Goal: Task Accomplishment & Management: Manage account settings

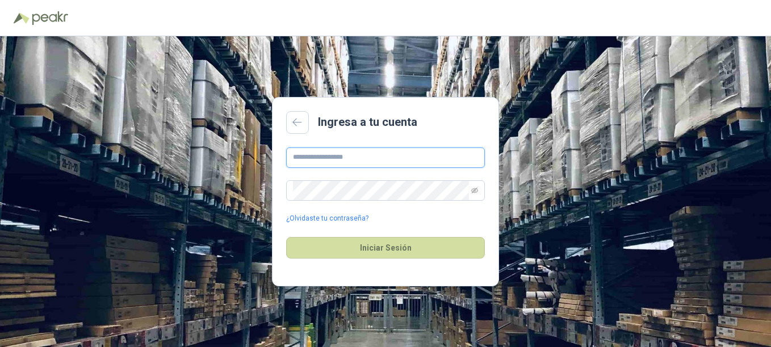
click at [293, 162] on input "text" at bounding box center [385, 158] width 199 height 20
type input "**********"
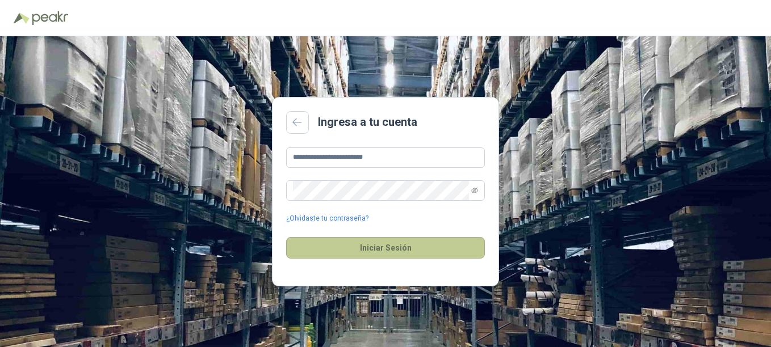
click at [363, 253] on button "Iniciar Sesión" at bounding box center [385, 248] width 199 height 22
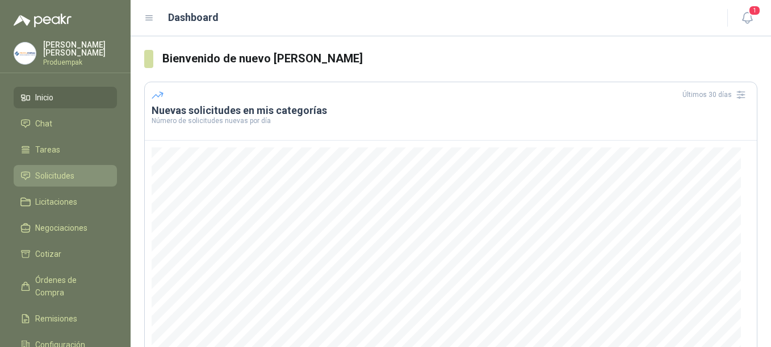
click at [85, 183] on link "Solicitudes" at bounding box center [65, 176] width 103 height 22
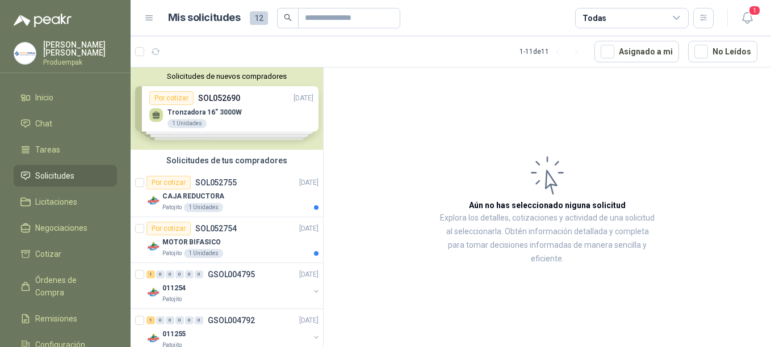
click at [206, 107] on div "Solicitudes de nuevos compradores Por cotizar SOL052690 [DATE] Tronzadora 16” 3…" at bounding box center [227, 109] width 192 height 82
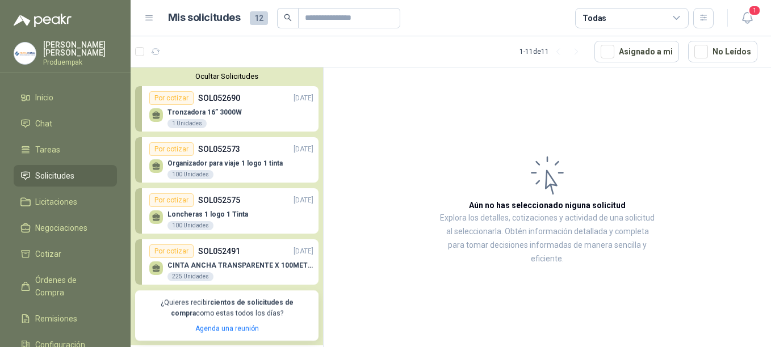
click at [221, 160] on p "Organizador para viaje 1 logo 1 tinta" at bounding box center [224, 164] width 115 height 8
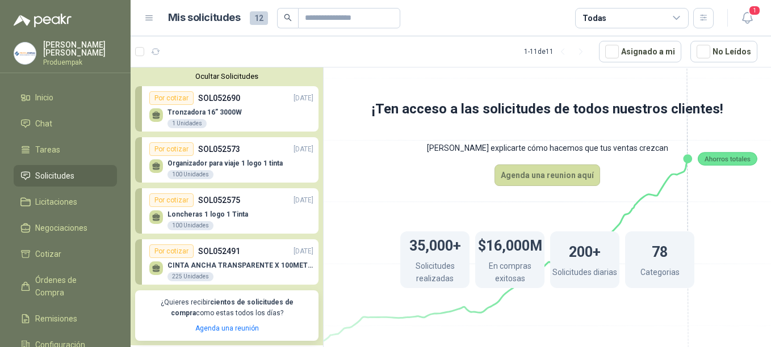
scroll to position [13, 0]
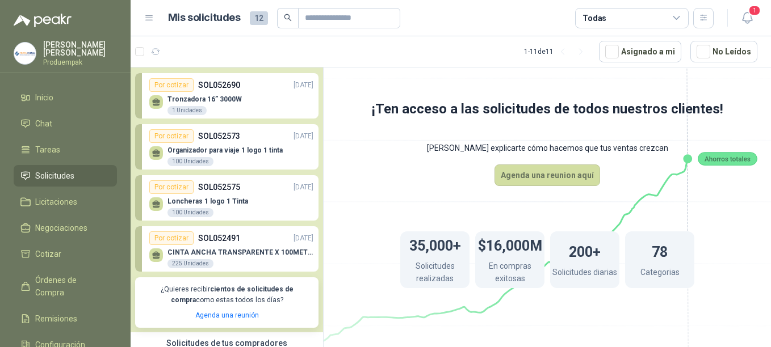
click at [258, 240] on div "Por cotizar SOL052491 [DATE]" at bounding box center [231, 239] width 164 height 14
click at [211, 240] on p "SOL052491" at bounding box center [219, 238] width 42 height 12
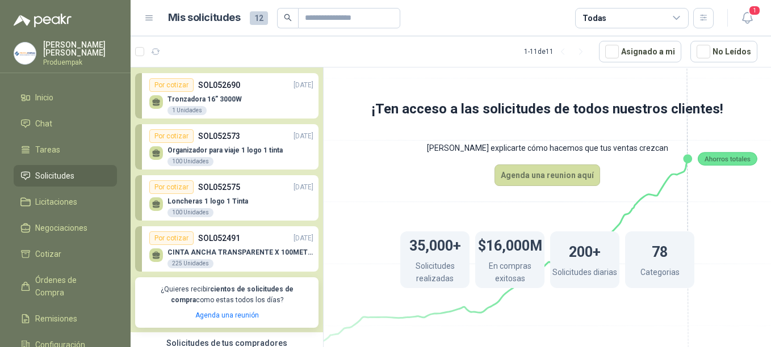
click at [211, 240] on p "SOL052491" at bounding box center [219, 238] width 42 height 12
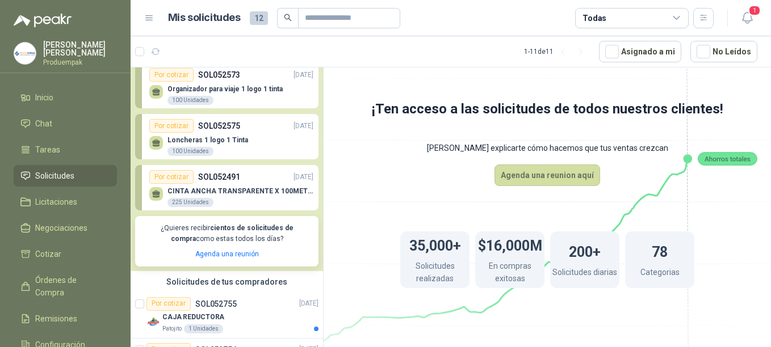
scroll to position [77, 0]
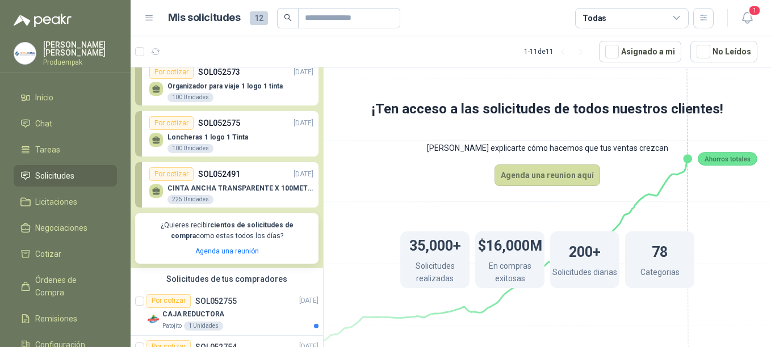
click at [202, 184] on div "CINTA ANCHA TRANSPARENTE X 100METROS 225 Unidades" at bounding box center [231, 193] width 164 height 24
click at [167, 173] on div "Por cotizar" at bounding box center [171, 174] width 44 height 14
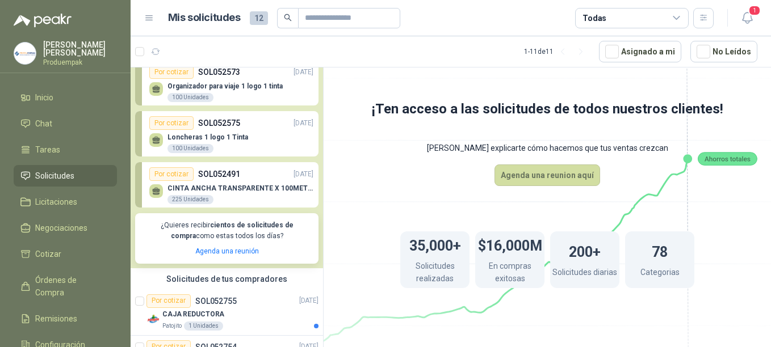
click at [167, 173] on div "Por cotizar" at bounding box center [171, 174] width 44 height 14
click at [207, 179] on p "SOL052491" at bounding box center [219, 174] width 42 height 12
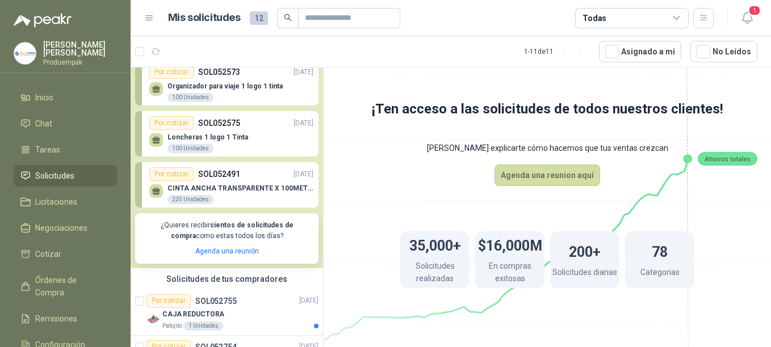
click at [207, 179] on p "SOL052491" at bounding box center [219, 174] width 42 height 12
click at [45, 248] on span "Cotizar" at bounding box center [48, 254] width 26 height 12
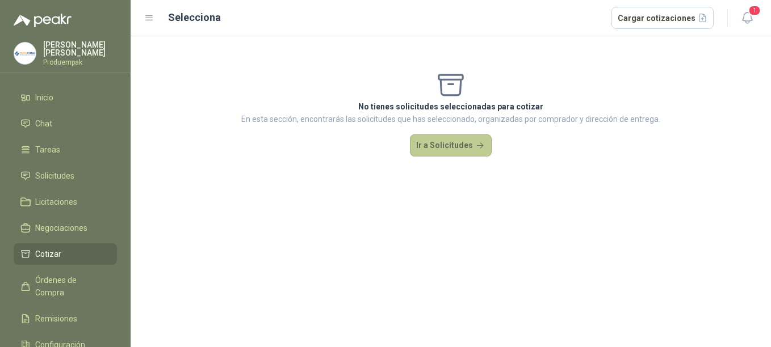
click at [451, 152] on button "Ir a Solicitudes" at bounding box center [451, 146] width 82 height 23
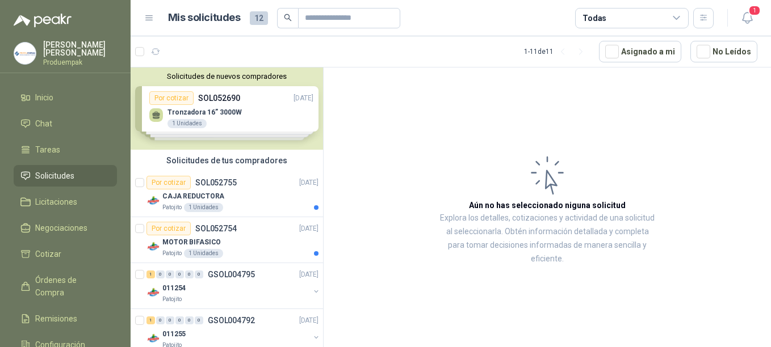
click at [229, 128] on div "Solicitudes de nuevos compradores Por cotizar SOL052690 [DATE] Tronzadora 16” 3…" at bounding box center [227, 109] width 192 height 82
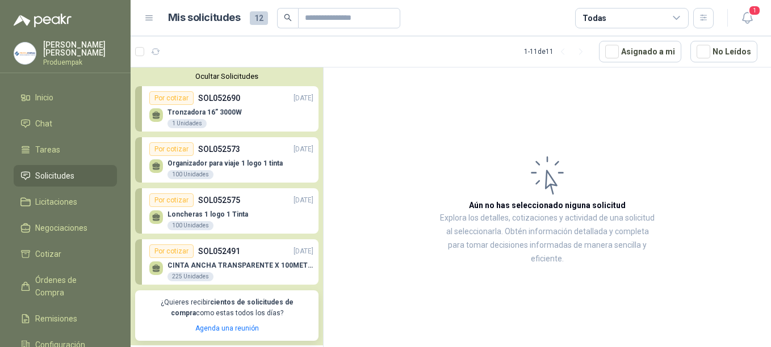
click at [215, 257] on p "SOL052491" at bounding box center [219, 251] width 42 height 12
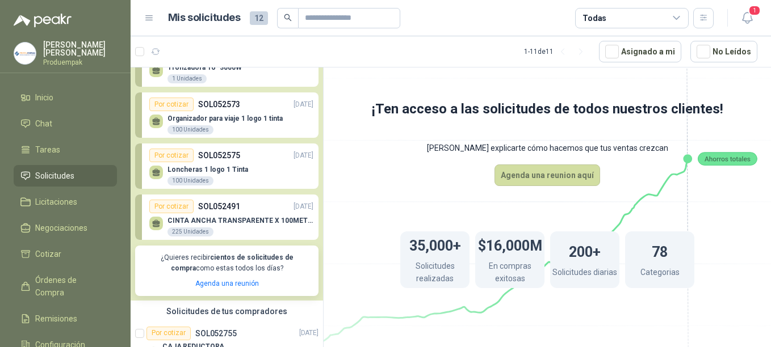
scroll to position [45, 0]
click at [200, 196] on link "Por cotizar SOL052491 [DATE] CINTA ANCHA TRANSPARENTE X 100METROS 225 Unidades" at bounding box center [226, 216] width 183 height 45
click at [171, 209] on div "Por cotizar" at bounding box center [171, 206] width 44 height 14
click at [486, 194] on div "35,000+ Solicitudes realizadas $16,000M En compras exitosas 200+ Solicitudes di…" at bounding box center [547, 260] width 385 height 148
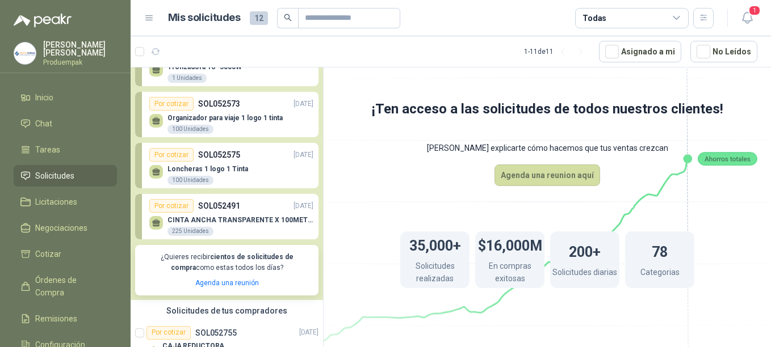
click at [608, 18] on div "Todas" at bounding box center [632, 18] width 114 height 20
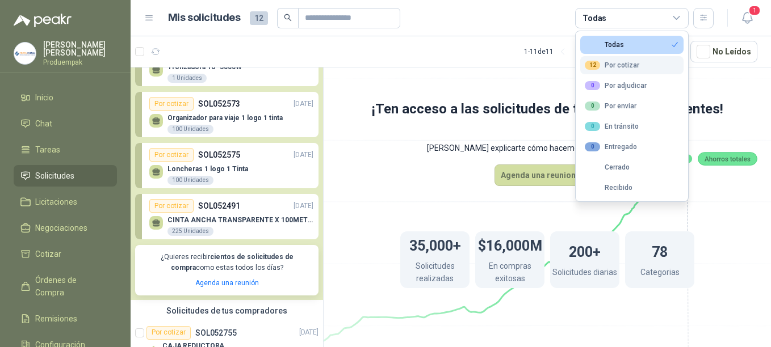
click at [609, 64] on div "12 Por cotizar" at bounding box center [612, 65] width 54 height 9
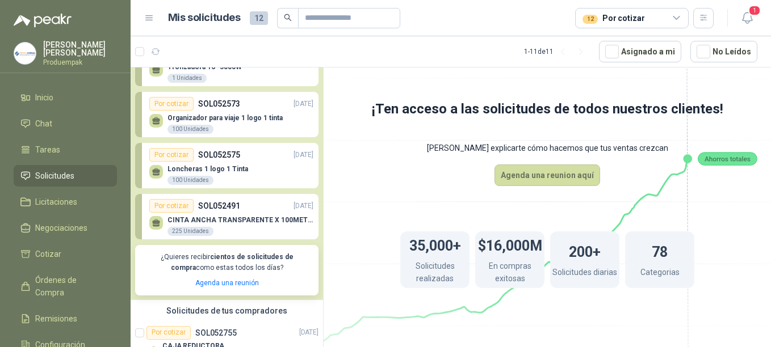
click at [229, 237] on div "CINTA ANCHA TRANSPARENTE X 100METROS 225 Unidades" at bounding box center [240, 226] width 146 height 20
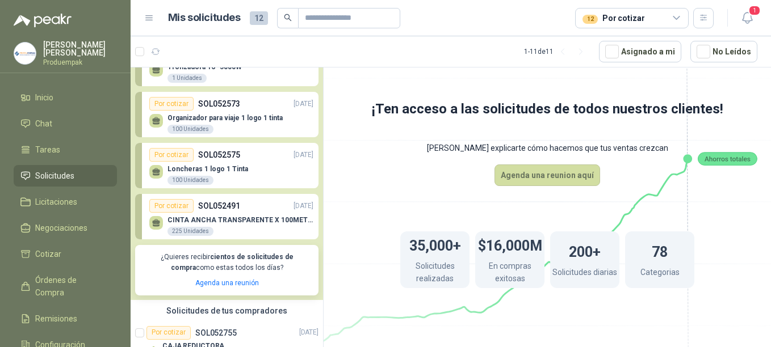
click at [698, 102] on icon at bounding box center [547, 194] width 636 height 536
click at [747, 19] on icon "button" at bounding box center [747, 18] width 14 height 14
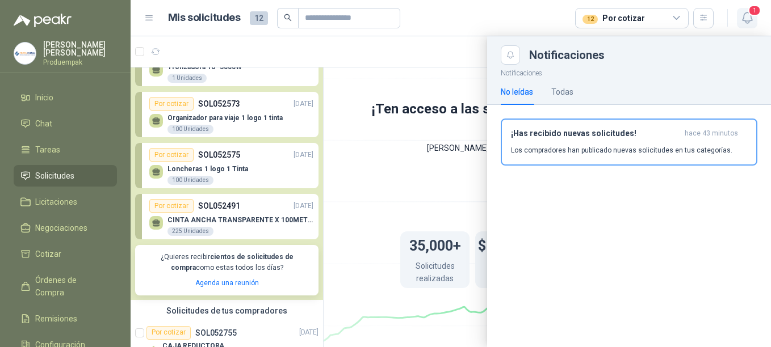
click at [743, 22] on icon "button" at bounding box center [747, 18] width 14 height 14
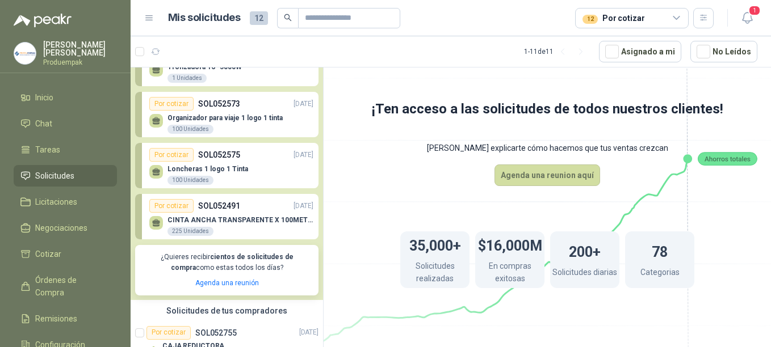
click at [238, 215] on div "CINTA ANCHA TRANSPARENTE X 100METROS 225 Unidades" at bounding box center [231, 225] width 164 height 24
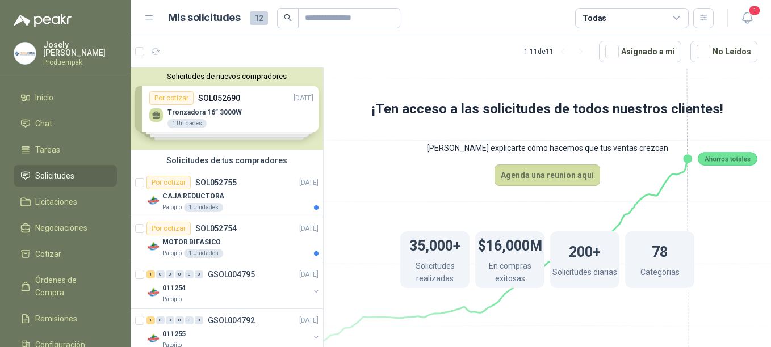
click at [240, 98] on div "Solicitudes de nuevos compradores Por cotizar SOL052690 [DATE] Tronzadora 16” 3…" at bounding box center [227, 109] width 192 height 82
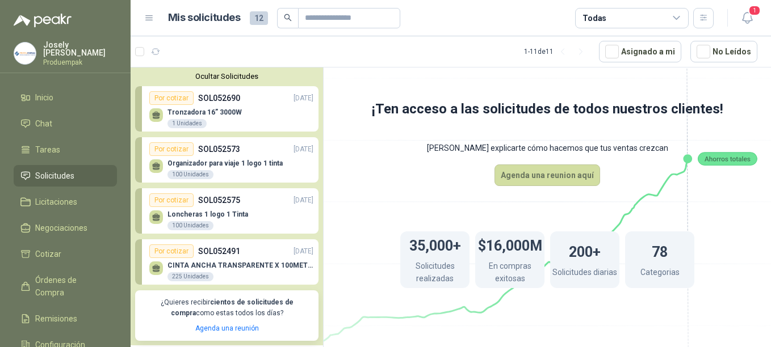
click at [218, 276] on div "CINTA ANCHA TRANSPARENTE X 100METROS 225 Unidades" at bounding box center [240, 272] width 146 height 20
click at [204, 144] on p "SOL052573" at bounding box center [219, 149] width 42 height 12
click at [83, 202] on li "Licitaciones" at bounding box center [65, 202] width 90 height 12
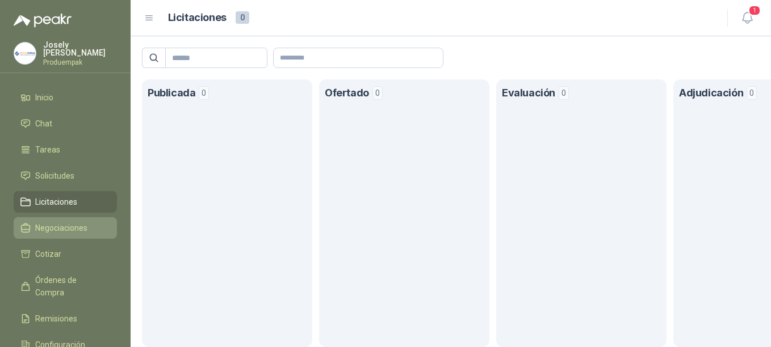
click at [65, 230] on span "Negociaciones" at bounding box center [61, 228] width 52 height 12
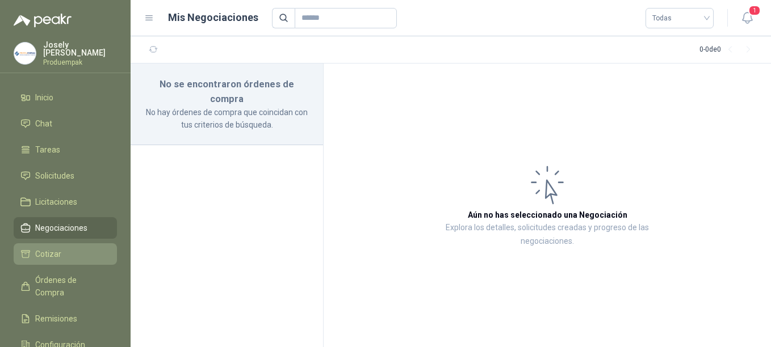
click at [62, 248] on li "Cotizar" at bounding box center [65, 254] width 90 height 12
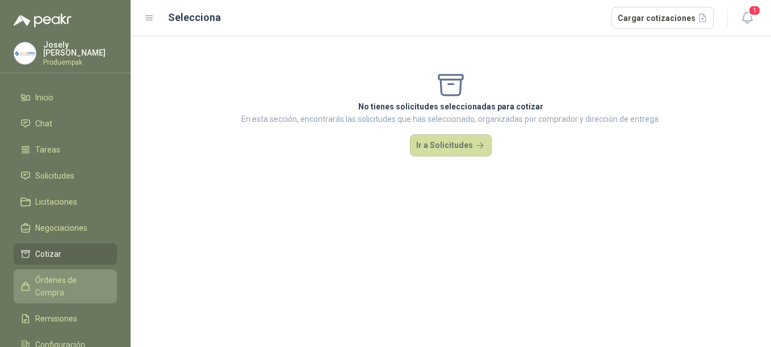
click at [61, 271] on link "Órdenes de Compra" at bounding box center [65, 287] width 103 height 34
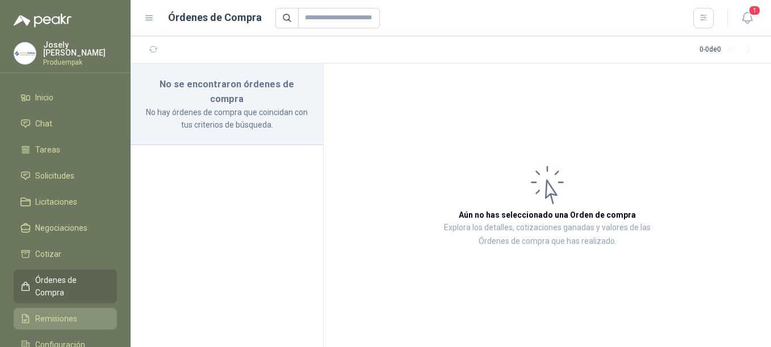
click at [65, 313] on span "Remisiones" at bounding box center [56, 319] width 42 height 12
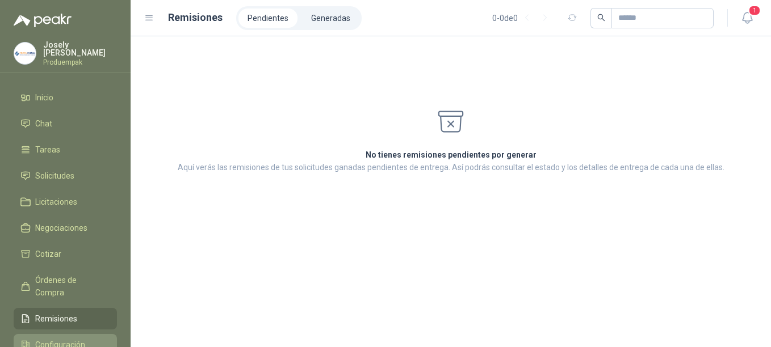
click at [77, 334] on link "Configuración" at bounding box center [65, 345] width 103 height 22
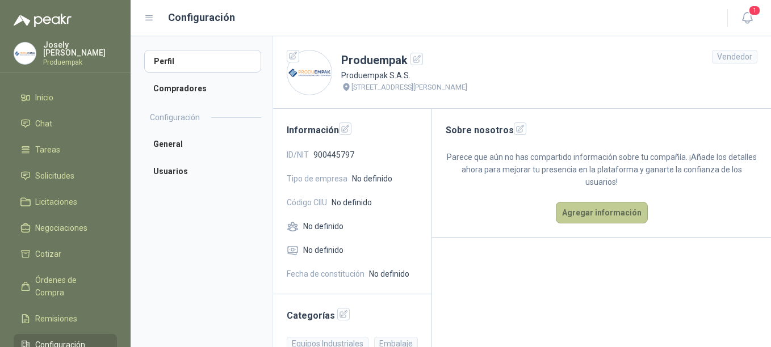
click at [596, 220] on button "Agregar información" at bounding box center [602, 213] width 92 height 22
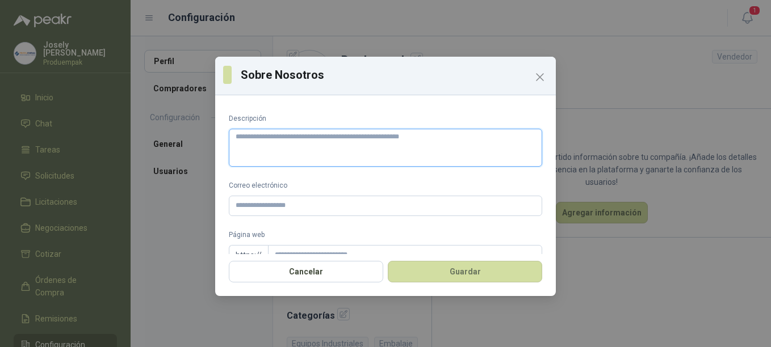
click at [277, 139] on textarea "Descripción" at bounding box center [385, 148] width 313 height 38
paste textarea "**********"
type textarea "**********"
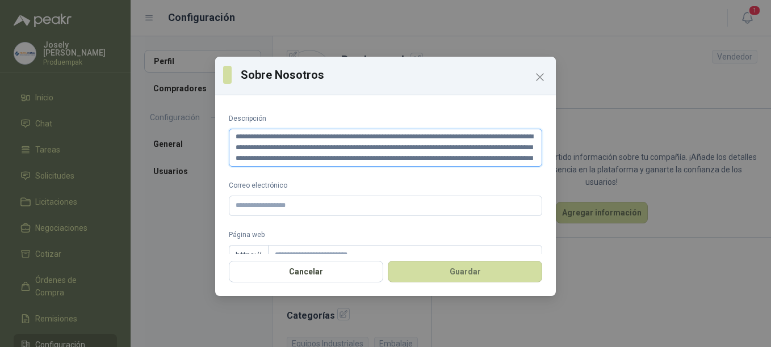
scroll to position [28, 0]
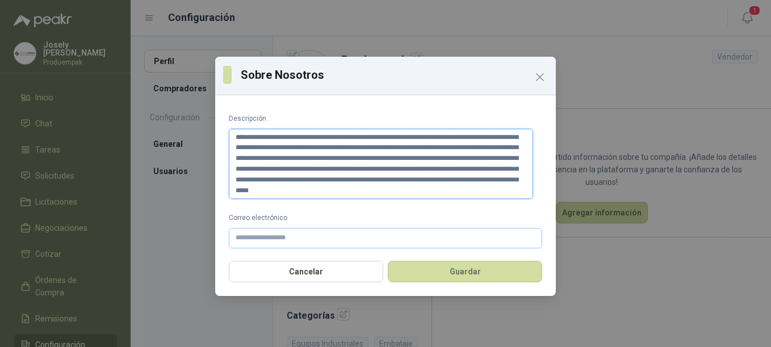
type textarea "**********"
click at [269, 234] on input "Correo electrónico" at bounding box center [385, 238] width 313 height 20
type input "**********"
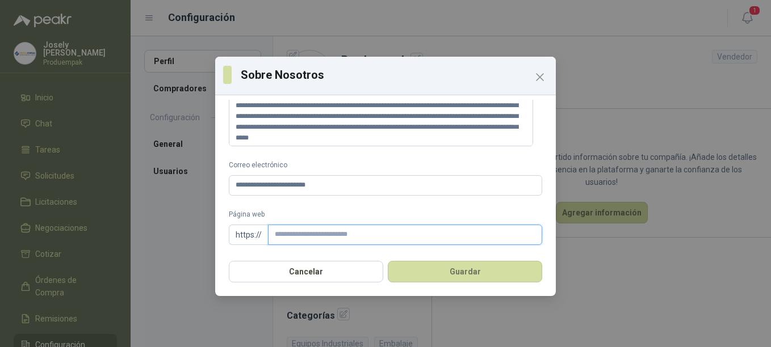
click at [396, 237] on input "Página web" at bounding box center [405, 235] width 274 height 20
paste input "**********"
type input "**********"
click at [441, 253] on div "**********" at bounding box center [385, 177] width 341 height 154
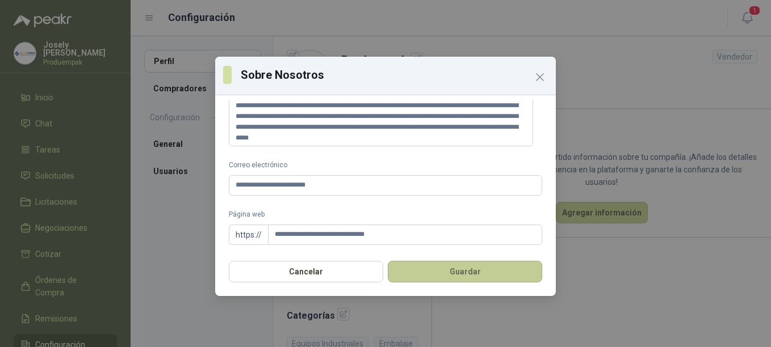
click at [447, 268] on button "Guardar" at bounding box center [465, 272] width 154 height 22
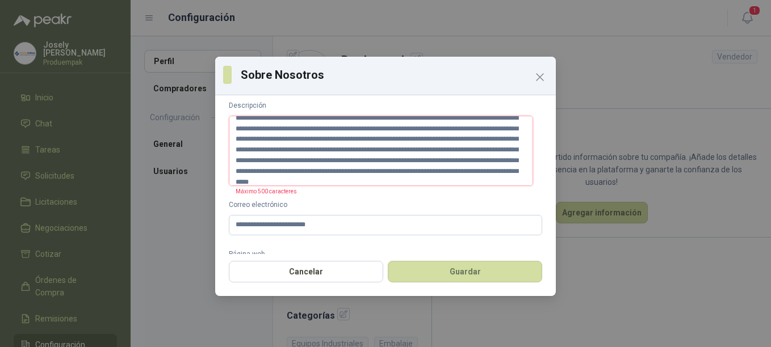
scroll to position [0, 0]
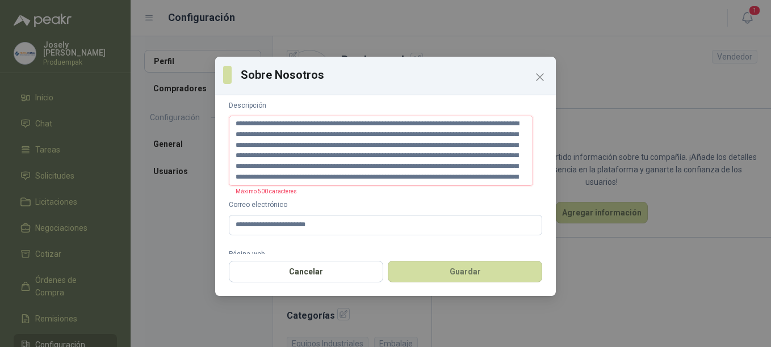
drag, startPoint x: 272, startPoint y: 132, endPoint x: 361, endPoint y: 155, distance: 92.0
click at [361, 155] on textarea "**********" at bounding box center [381, 151] width 304 height 70
type textarea "**********"
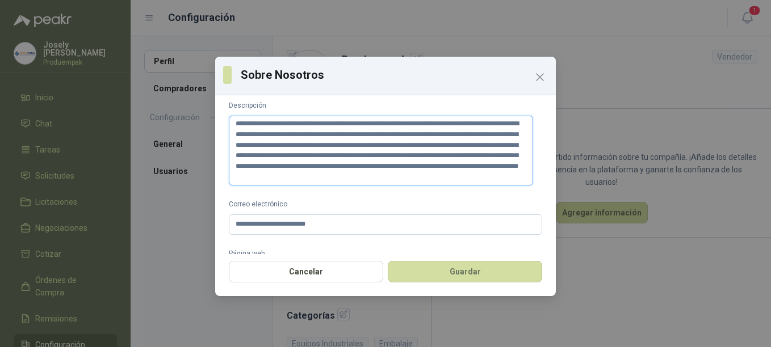
drag, startPoint x: 442, startPoint y: 136, endPoint x: 307, endPoint y: 161, distance: 137.4
click at [307, 161] on textarea "**********" at bounding box center [381, 151] width 304 height 70
type textarea "**********"
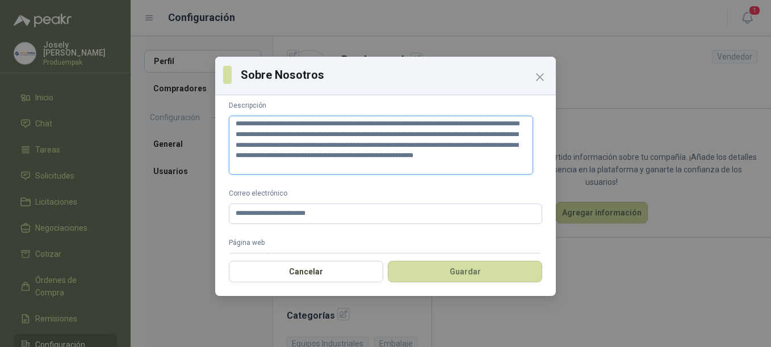
type textarea "**********"
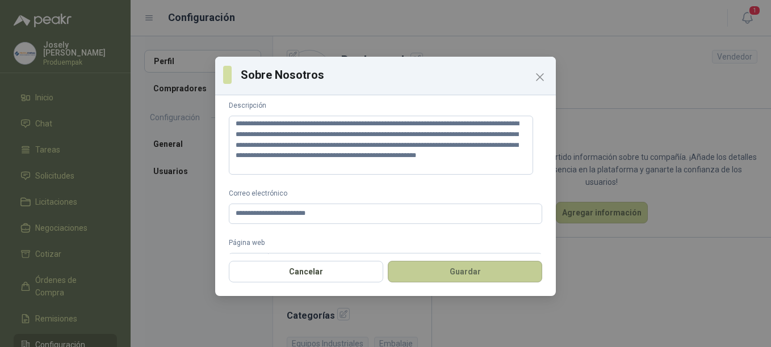
click at [436, 270] on button "Guardar" at bounding box center [465, 272] width 154 height 22
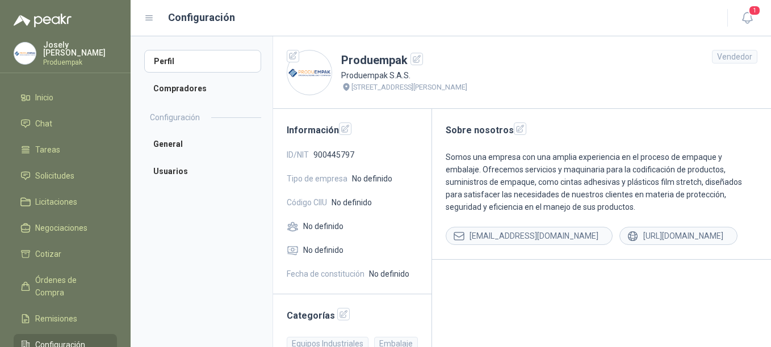
scroll to position [24, 0]
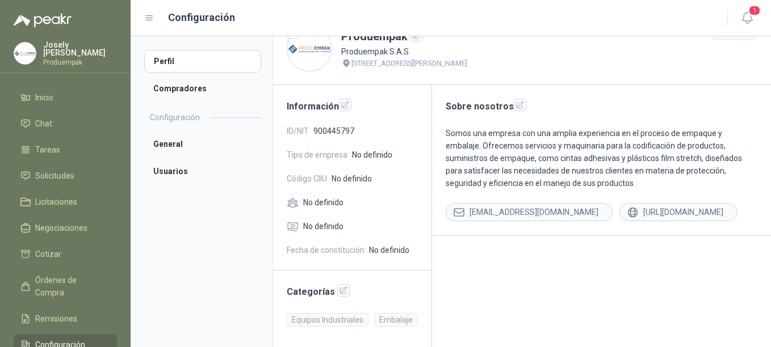
click at [359, 153] on span "No definido" at bounding box center [372, 155] width 40 height 12
click at [343, 107] on icon "button" at bounding box center [346, 105] width 10 height 10
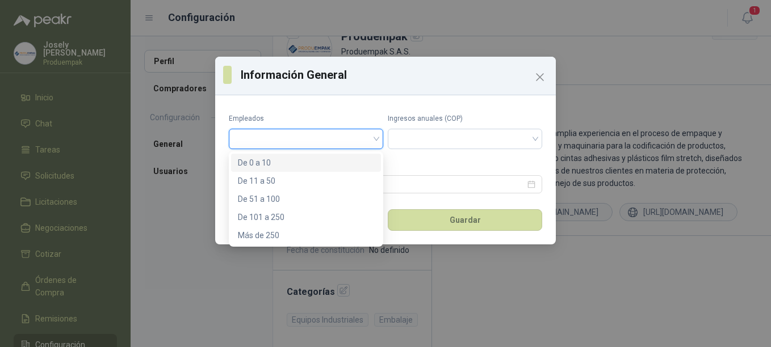
click at [267, 141] on input "search" at bounding box center [306, 137] width 141 height 17
click at [275, 196] on div "De 51 a 100" at bounding box center [306, 199] width 136 height 12
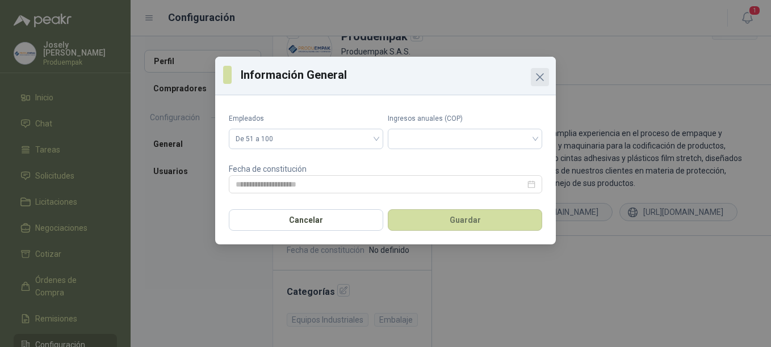
click at [540, 82] on icon "Close" at bounding box center [540, 77] width 14 height 14
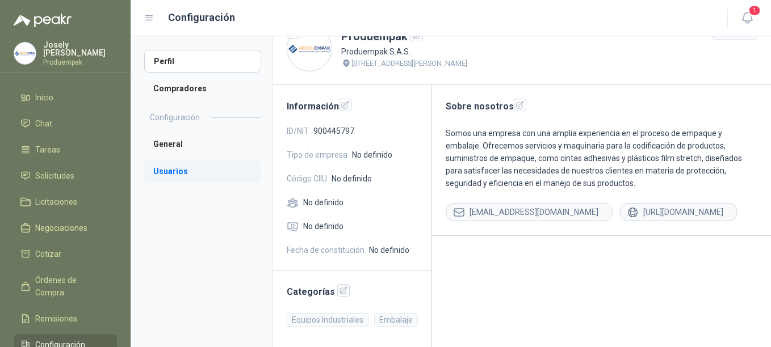
click at [181, 165] on li "Usuarios" at bounding box center [202, 171] width 117 height 23
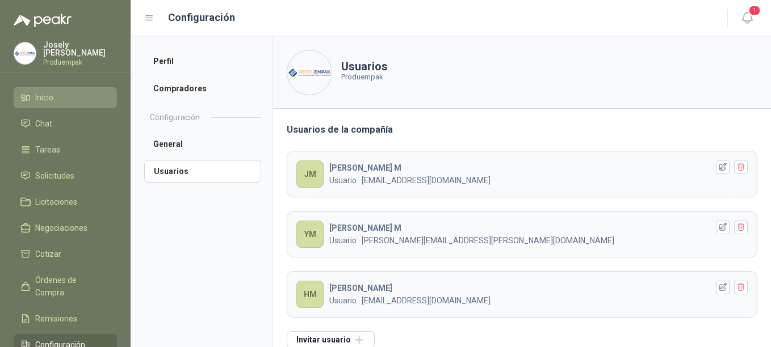
click at [32, 94] on li "Inicio" at bounding box center [65, 97] width 90 height 12
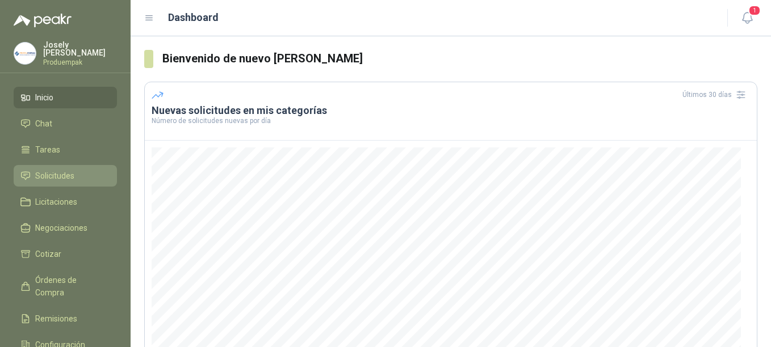
click at [58, 173] on span "Solicitudes" at bounding box center [54, 176] width 39 height 12
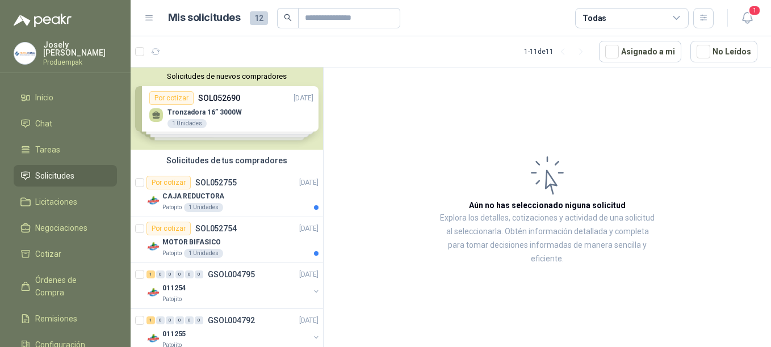
click at [204, 96] on div "Solicitudes de nuevos compradores Por cotizar SOL052690 [DATE] Tronzadora 16” 3…" at bounding box center [227, 109] width 192 height 82
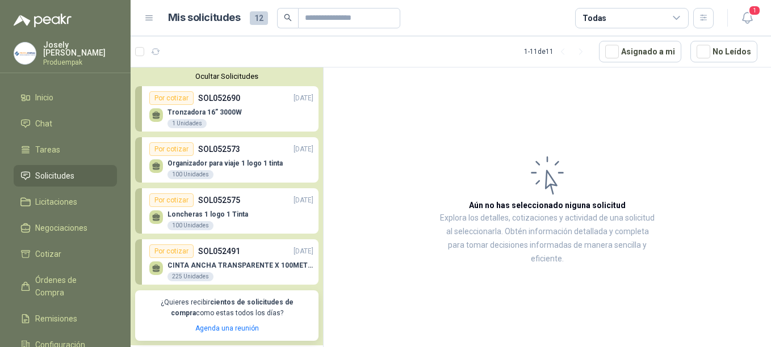
click at [216, 250] on p "SOL052491" at bounding box center [219, 251] width 42 height 12
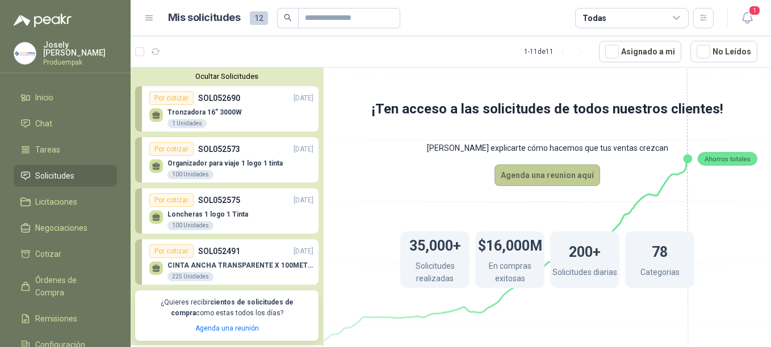
click at [522, 182] on button "Agenda una reunion aquí" at bounding box center [547, 176] width 106 height 22
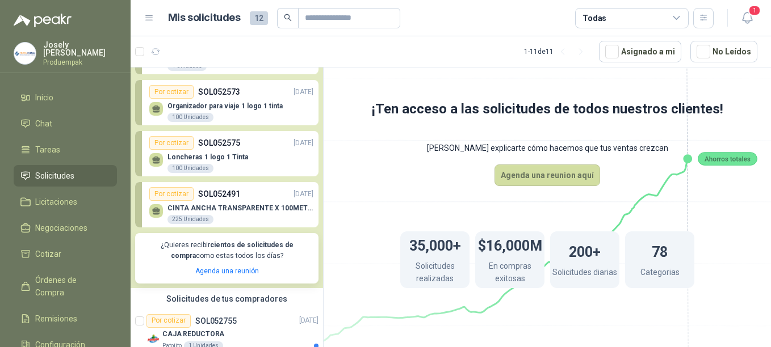
scroll to position [61, 0]
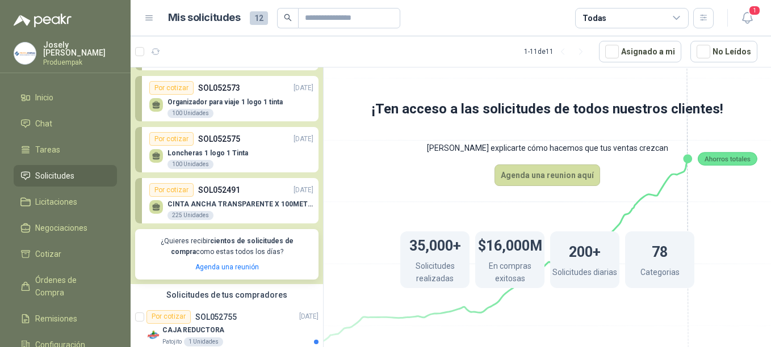
click at [206, 211] on div "CINTA ANCHA TRANSPARENTE X 100METROS 225 Unidades" at bounding box center [240, 210] width 146 height 20
click at [205, 200] on div "CINTA ANCHA TRANSPARENTE X 100METROS 225 Unidades" at bounding box center [231, 209] width 164 height 24
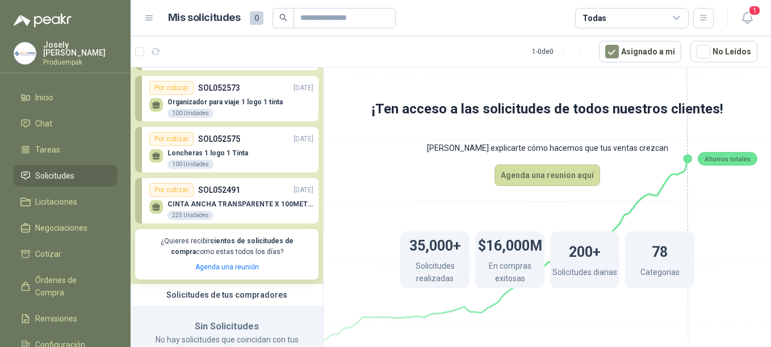
click at [262, 201] on p "CINTA ANCHA TRANSPARENTE X 100METROS" at bounding box center [240, 204] width 146 height 8
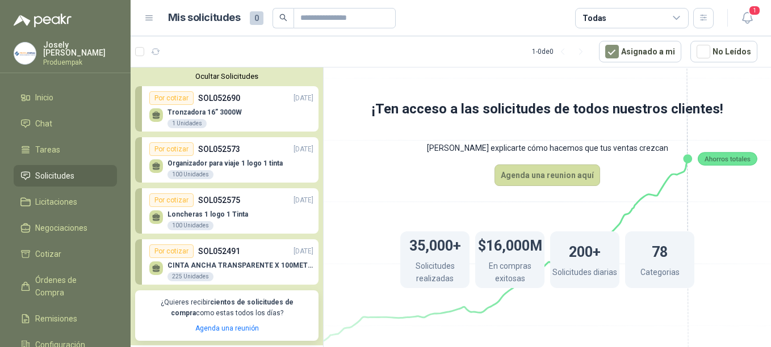
click at [183, 212] on p "Loncheras 1 logo 1 Tinta" at bounding box center [207, 215] width 81 height 8
click at [174, 109] on p "Tronzadora 16” 3000W" at bounding box center [204, 112] width 74 height 8
click at [173, 98] on div "Por cotizar" at bounding box center [171, 98] width 44 height 14
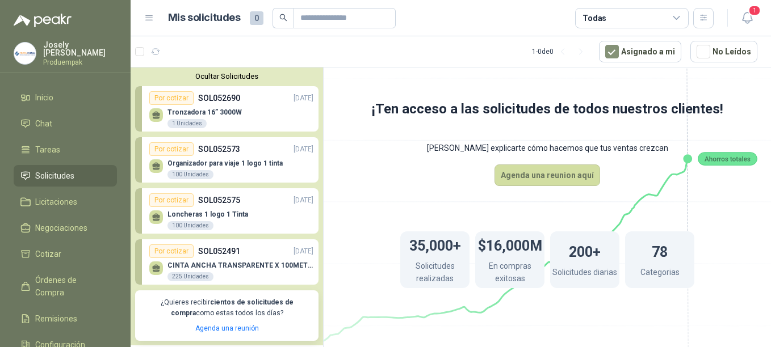
click at [173, 98] on div "Por cotizar" at bounding box center [171, 98] width 44 height 14
drag, startPoint x: 173, startPoint y: 98, endPoint x: 608, endPoint y: 17, distance: 442.4
click at [608, 17] on div "Todas" at bounding box center [632, 18] width 114 height 20
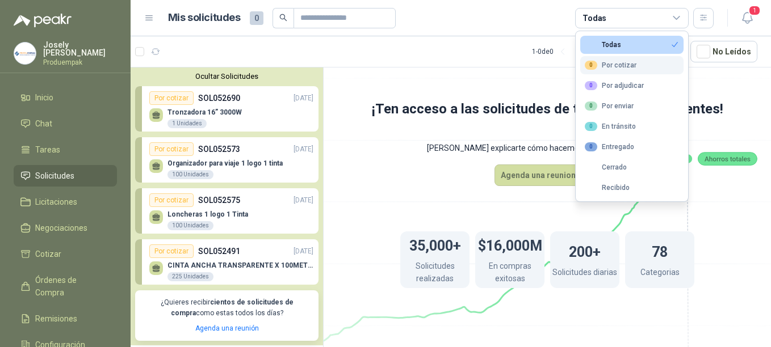
click at [617, 57] on button "0 Por cotizar" at bounding box center [631, 65] width 103 height 18
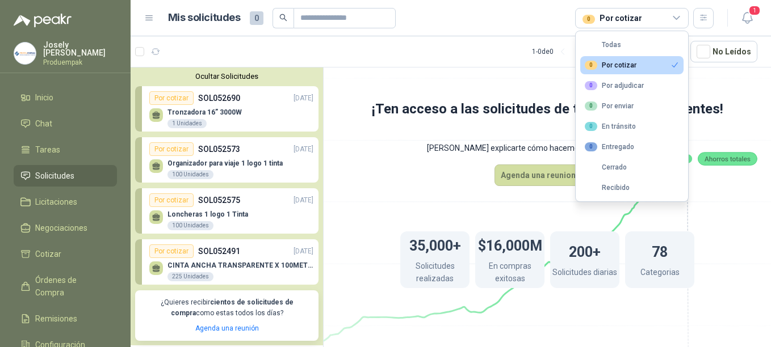
click at [476, 52] on article "1 - 0 de 0 Asignado a mi No Leídos" at bounding box center [451, 51] width 640 height 31
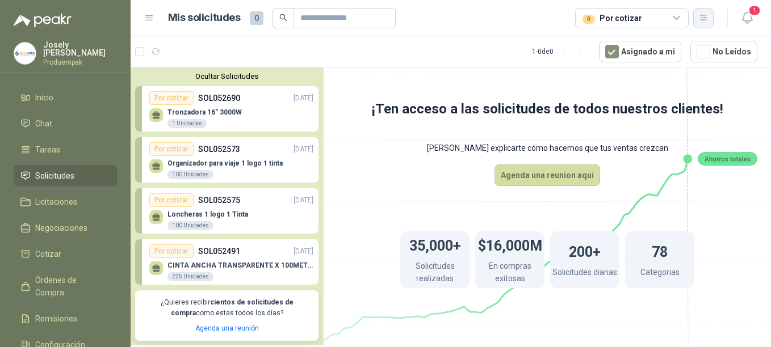
click at [709, 23] on button "button" at bounding box center [703, 18] width 20 height 20
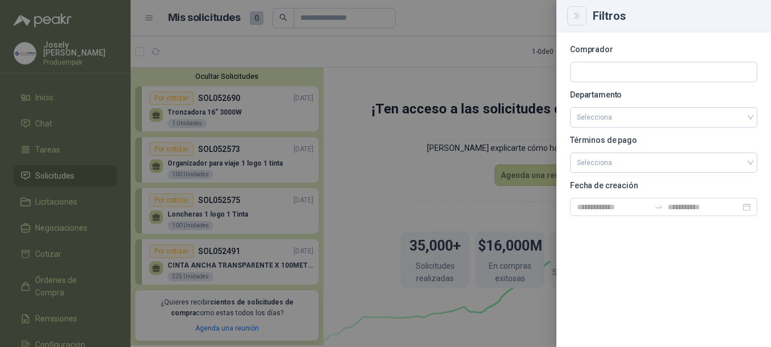
click at [582, 19] on button "Close" at bounding box center [576, 15] width 19 height 19
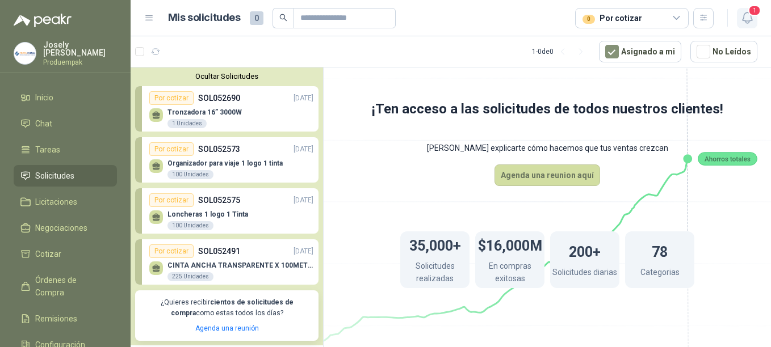
click at [753, 14] on span "1" at bounding box center [754, 10] width 12 height 11
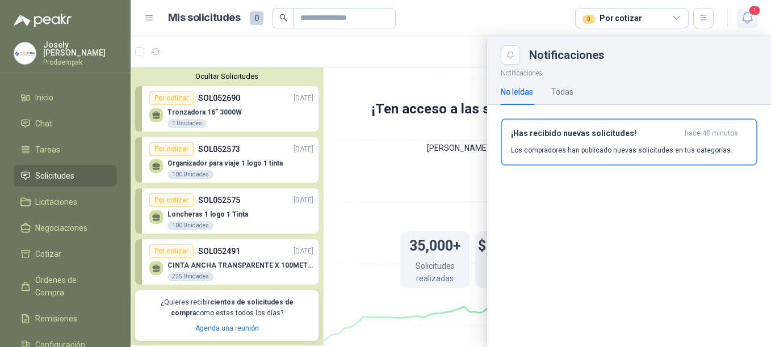
click at [753, 14] on span "1" at bounding box center [754, 10] width 12 height 11
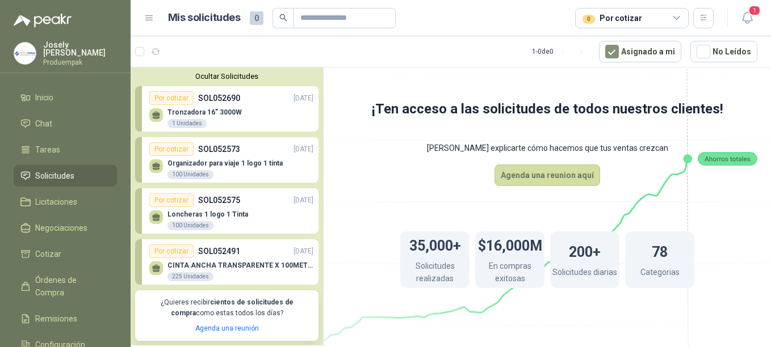
click at [272, 273] on div "CINTA ANCHA TRANSPARENTE X 100METROS 225 Unidades" at bounding box center [240, 272] width 146 height 20
click at [220, 266] on p "CINTA ANCHA TRANSPARENTE X 100METROS" at bounding box center [240, 266] width 146 height 8
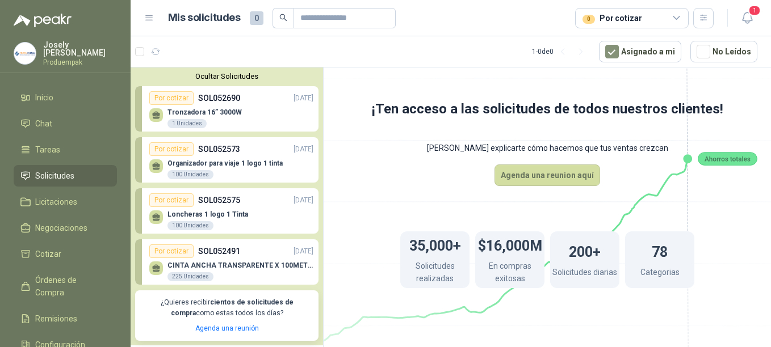
click at [167, 254] on div "Por cotizar" at bounding box center [171, 252] width 44 height 14
click at [202, 155] on p "SOL052573" at bounding box center [219, 149] width 42 height 12
drag, startPoint x: 202, startPoint y: 155, endPoint x: 198, endPoint y: 163, distance: 9.2
click at [198, 163] on p "Organizador para viaje 1 logo 1 tinta" at bounding box center [224, 164] width 115 height 8
click at [198, 260] on div "CINTA ANCHA TRANSPARENTE X 100METROS 225 Unidades" at bounding box center [231, 270] width 164 height 24
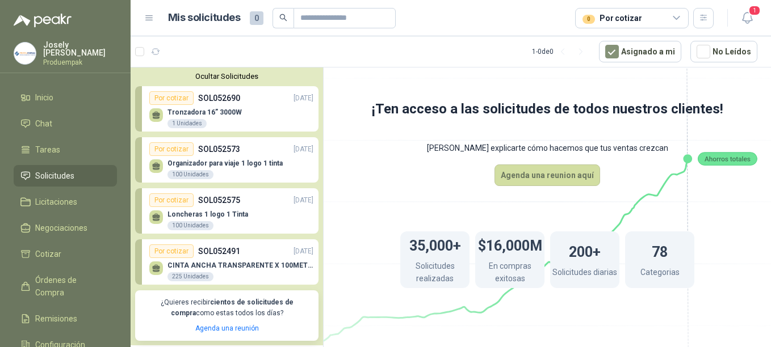
click at [198, 260] on div "CINTA ANCHA TRANSPARENTE X 100METROS 225 Unidades" at bounding box center [231, 270] width 164 height 24
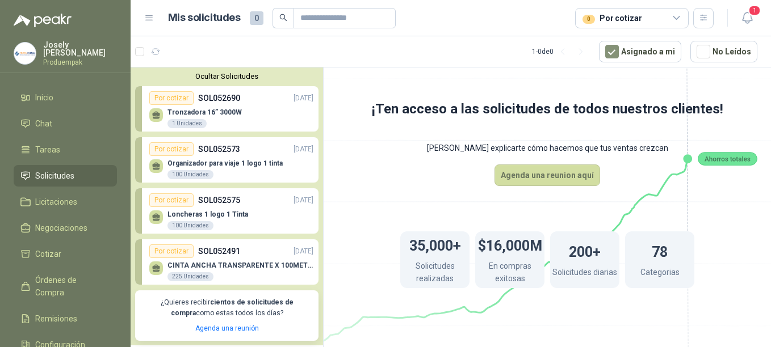
click at [198, 260] on div "CINTA ANCHA TRANSPARENTE X 100METROS 225 Unidades" at bounding box center [231, 270] width 164 height 24
drag, startPoint x: 198, startPoint y: 271, endPoint x: 182, endPoint y: 262, distance: 17.5
click at [182, 262] on p "CINTA ANCHA TRANSPARENTE X 100METROS" at bounding box center [240, 266] width 146 height 8
click at [61, 308] on link "Remisiones" at bounding box center [65, 319] width 103 height 22
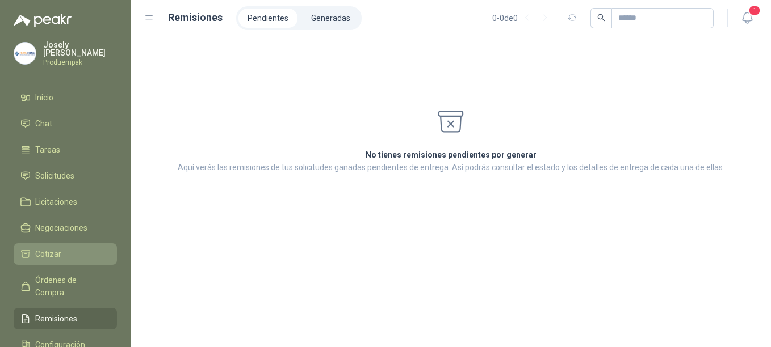
click at [49, 259] on link "Cotizar" at bounding box center [65, 255] width 103 height 22
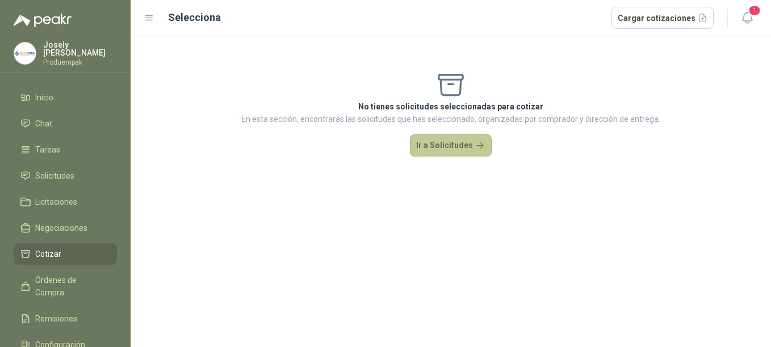
click at [427, 139] on button "Ir a Solicitudes" at bounding box center [451, 146] width 82 height 23
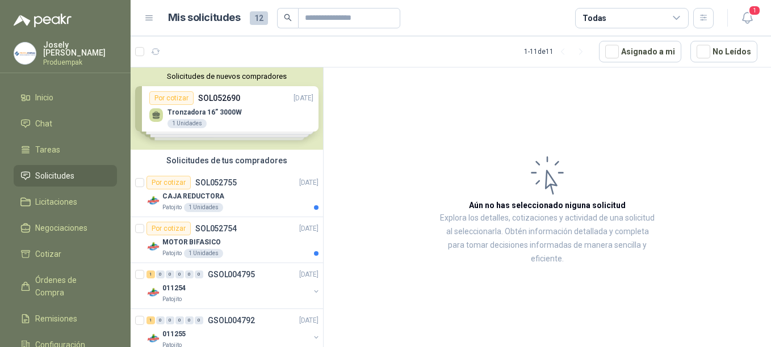
click at [198, 123] on div "Solicitudes de nuevos compradores Por cotizar SOL052690 [DATE] Tronzadora 16” 3…" at bounding box center [227, 109] width 192 height 82
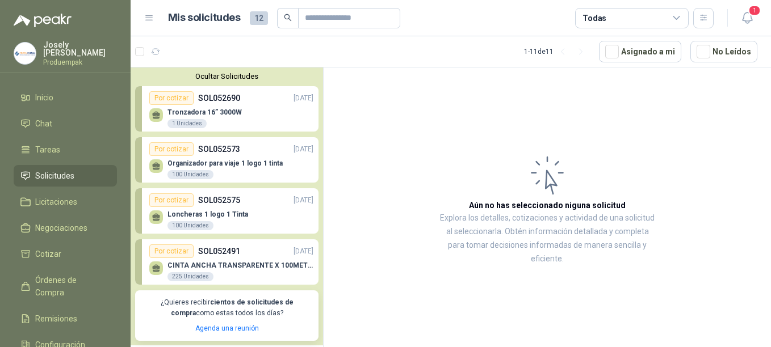
click at [179, 257] on div "Por cotizar" at bounding box center [171, 252] width 44 height 14
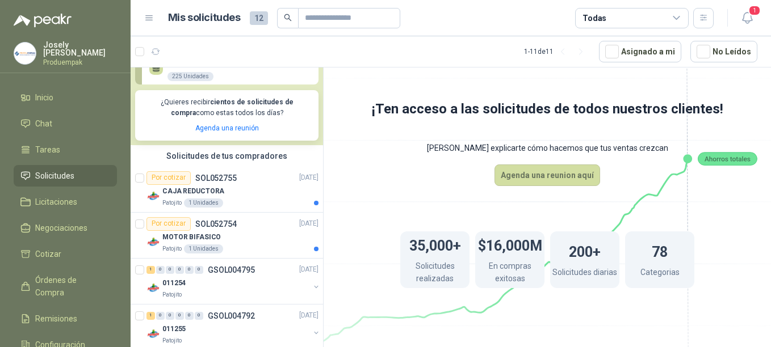
scroll to position [198, 0]
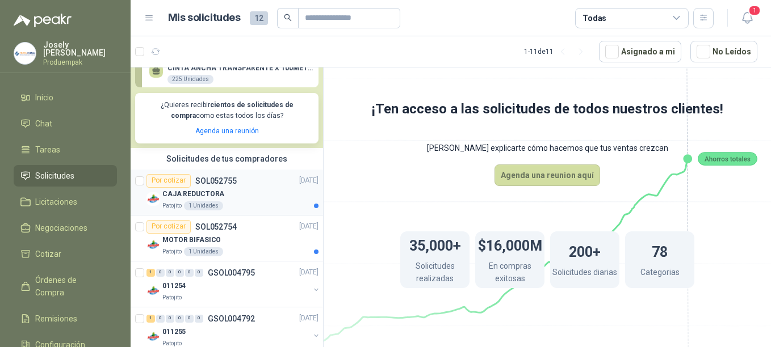
click at [182, 198] on p "CAJA REDUCTORA" at bounding box center [193, 194] width 62 height 11
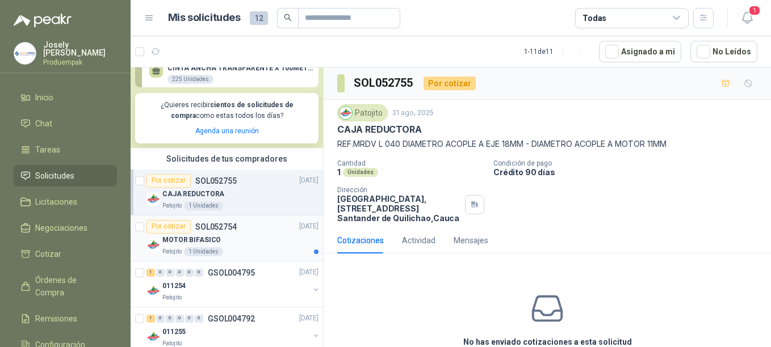
click at [177, 227] on div "Por cotizar" at bounding box center [168, 227] width 44 height 14
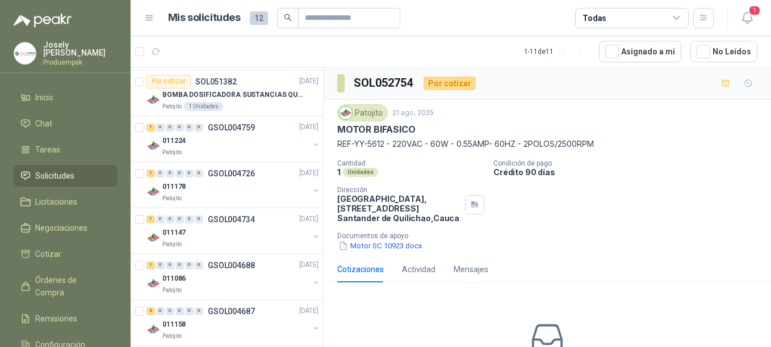
scroll to position [530, 0]
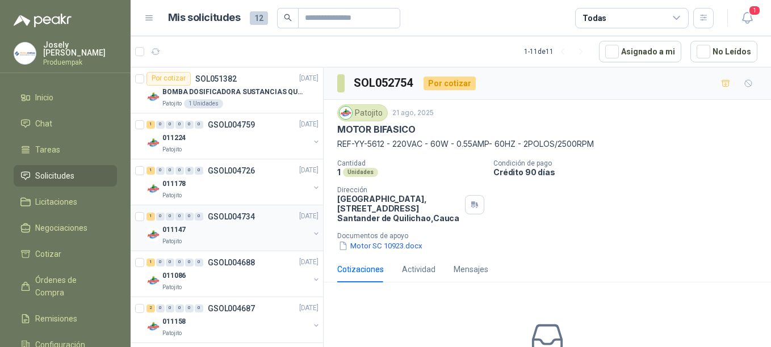
click at [178, 241] on p "Patojito" at bounding box center [171, 241] width 19 height 9
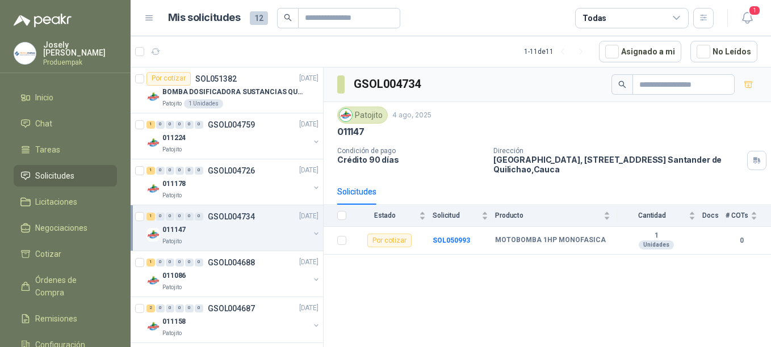
scroll to position [538, 0]
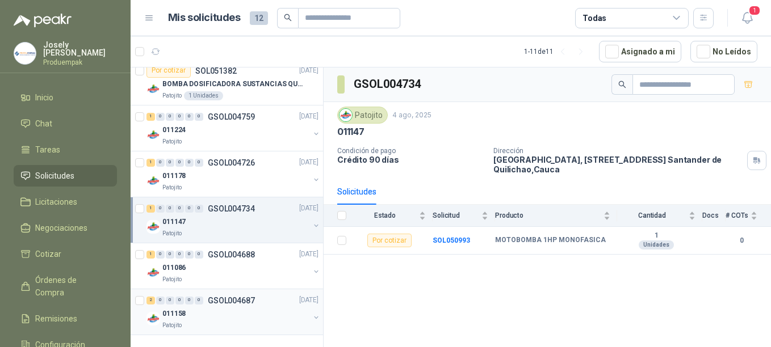
click at [225, 313] on div "011158" at bounding box center [235, 315] width 147 height 14
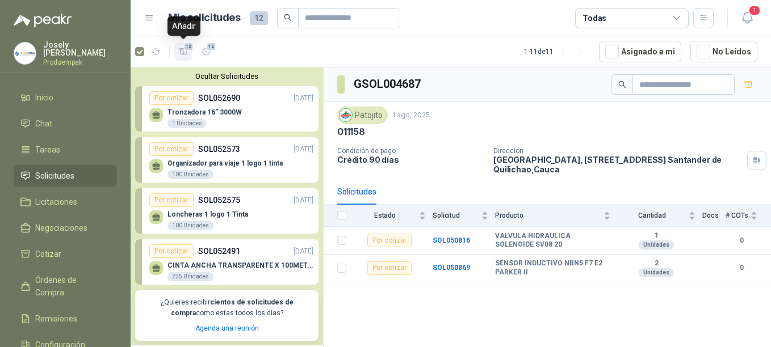
click at [186, 52] on icon "button" at bounding box center [184, 52] width 10 height 10
click at [208, 256] on p "SOL052491" at bounding box center [219, 251] width 42 height 12
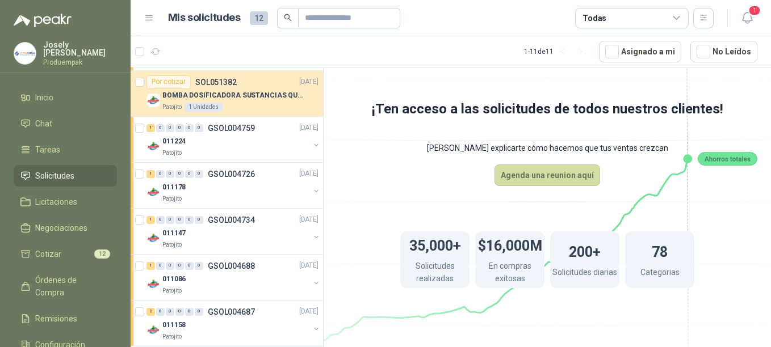
scroll to position [538, 0]
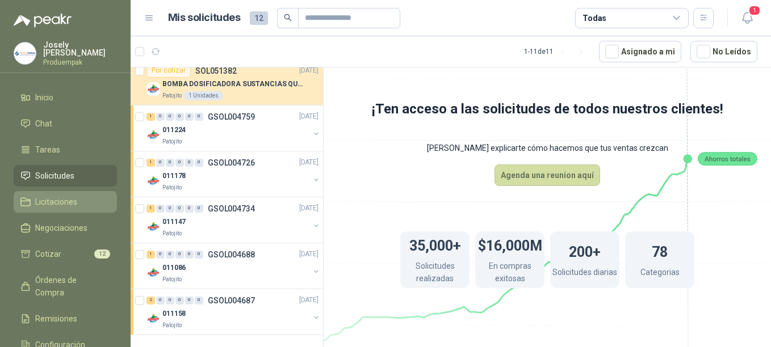
click at [28, 197] on icon at bounding box center [25, 202] width 10 height 10
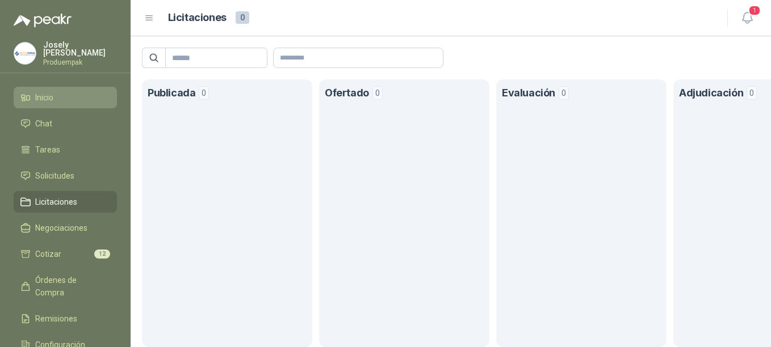
click at [29, 99] on icon at bounding box center [25, 98] width 10 height 10
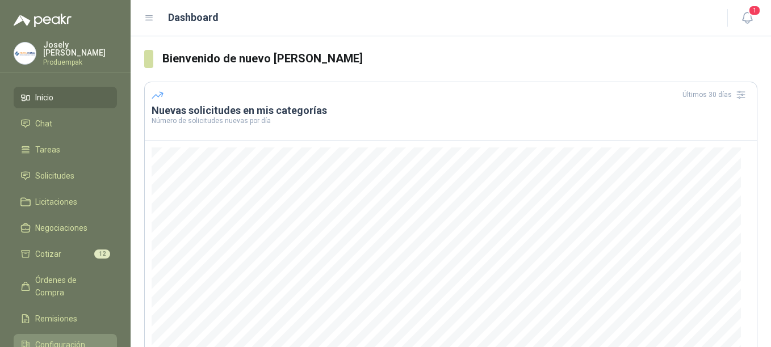
click at [36, 339] on span "Configuración" at bounding box center [60, 345] width 50 height 12
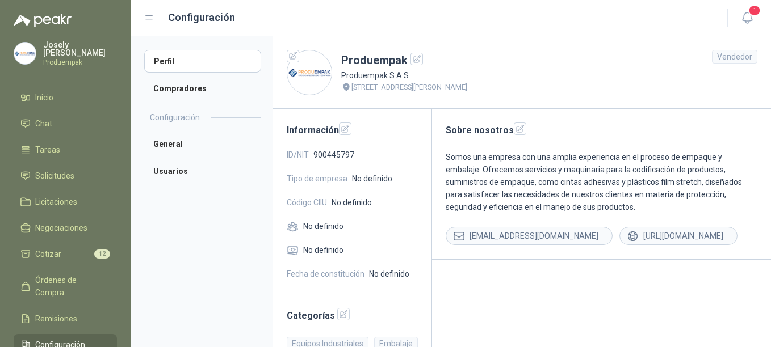
scroll to position [24, 0]
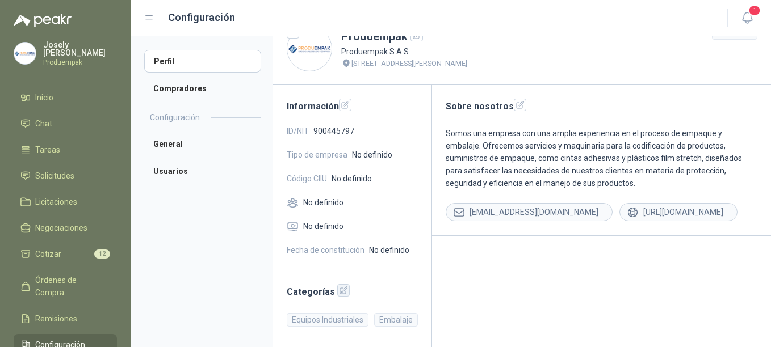
click at [341, 292] on icon "button" at bounding box center [344, 291] width 10 height 10
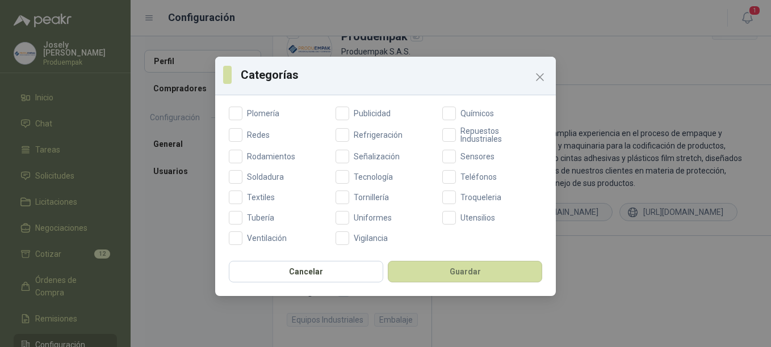
scroll to position [496, 0]
click at [452, 271] on button "Guardar" at bounding box center [465, 272] width 154 height 22
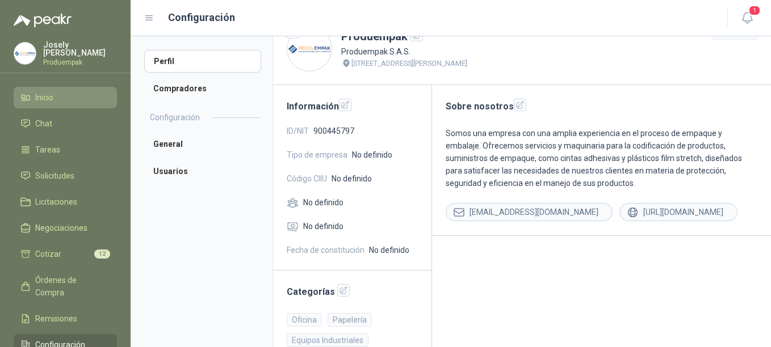
click at [42, 101] on span "Inicio" at bounding box center [44, 97] width 18 height 12
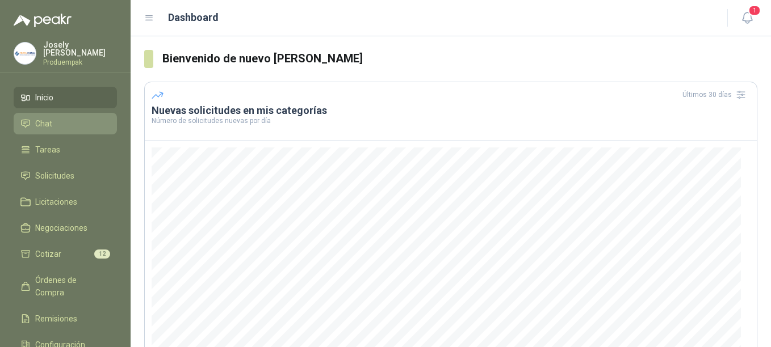
click at [60, 123] on li "Chat" at bounding box center [65, 124] width 90 height 12
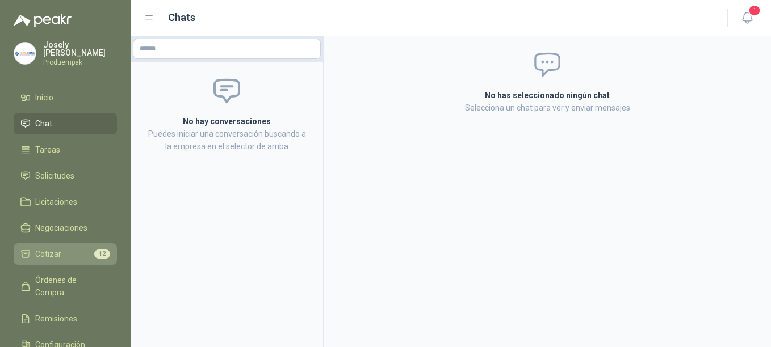
click at [72, 244] on link "Cotizar 12" at bounding box center [65, 255] width 103 height 22
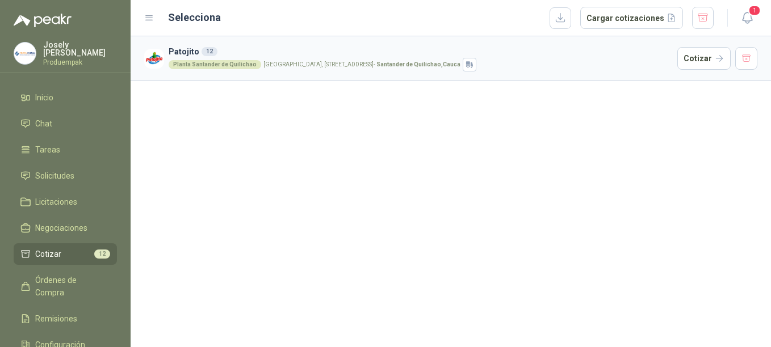
click at [211, 66] on div "Planta Santander de Quilichao" at bounding box center [215, 64] width 93 height 9
click at [698, 58] on button "Cotizar" at bounding box center [703, 58] width 53 height 23
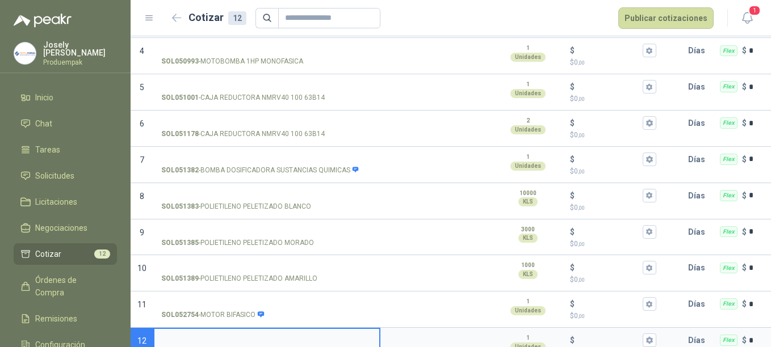
scroll to position [247, 0]
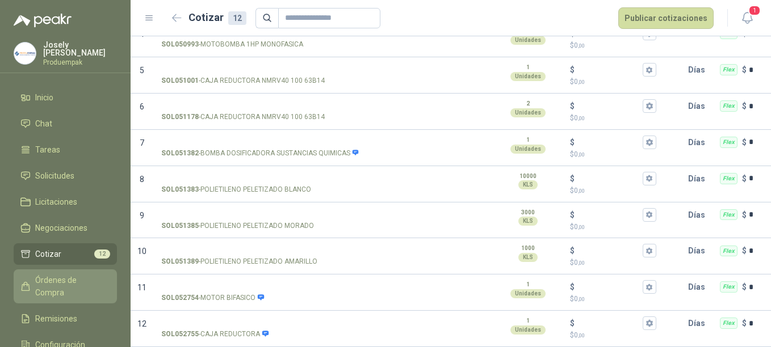
click at [69, 287] on link "Órdenes de Compra" at bounding box center [65, 287] width 103 height 34
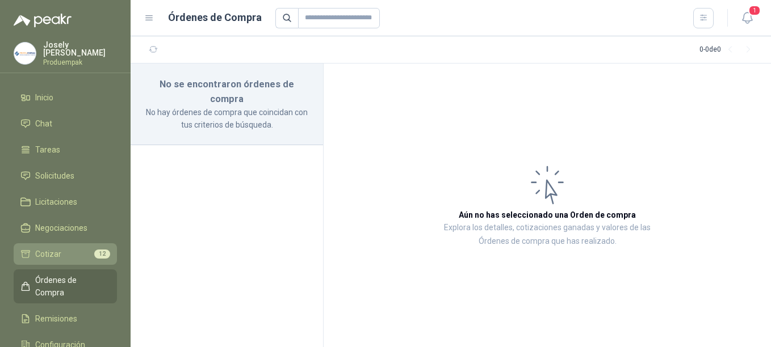
click at [59, 260] on link "Cotizar 12" at bounding box center [65, 255] width 103 height 22
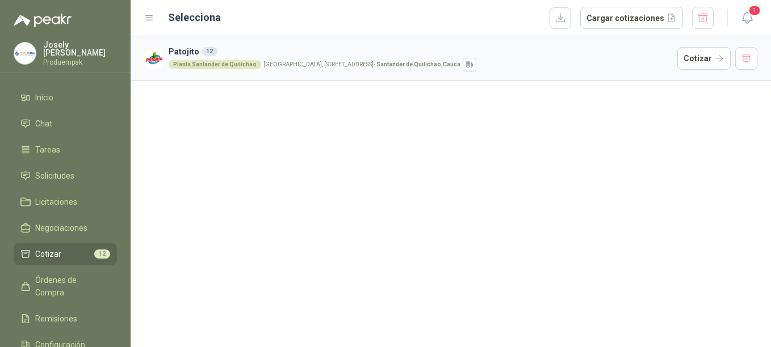
click at [151, 16] on icon at bounding box center [149, 18] width 7 height 5
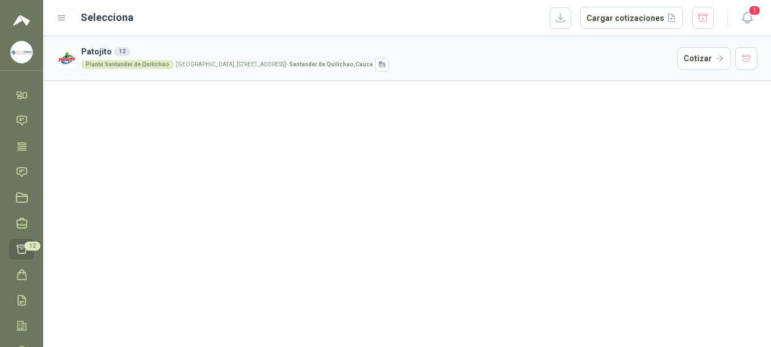
click at [65, 20] on icon at bounding box center [62, 18] width 10 height 10
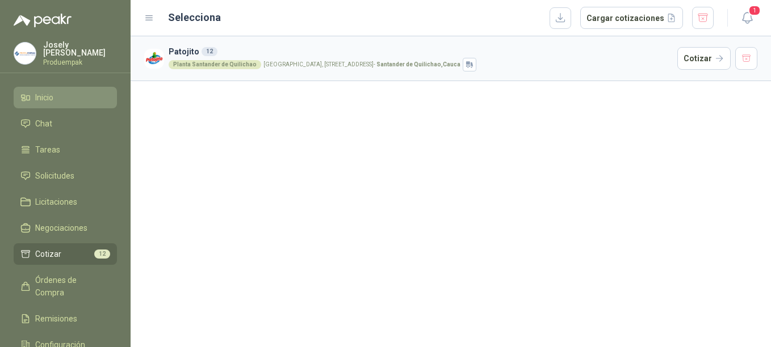
click at [49, 87] on link "Inicio" at bounding box center [65, 98] width 103 height 22
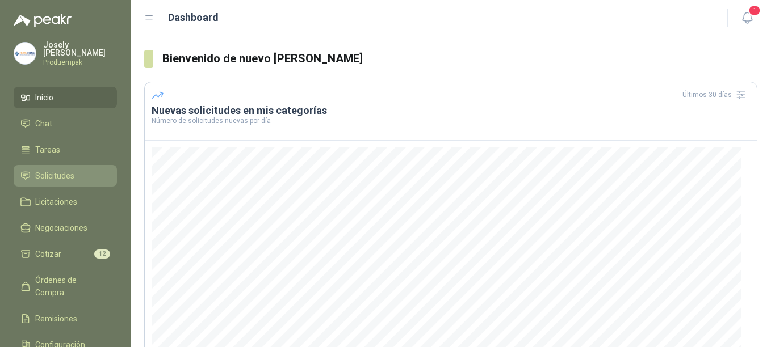
click at [53, 176] on span "Solicitudes" at bounding box center [54, 176] width 39 height 12
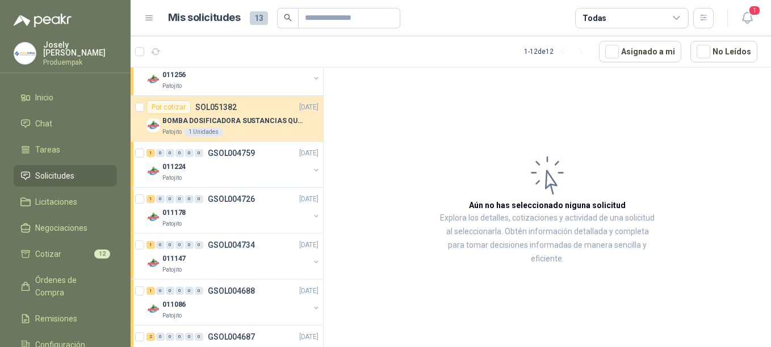
scroll to position [388, 0]
